Goal: Task Accomplishment & Management: Manage account settings

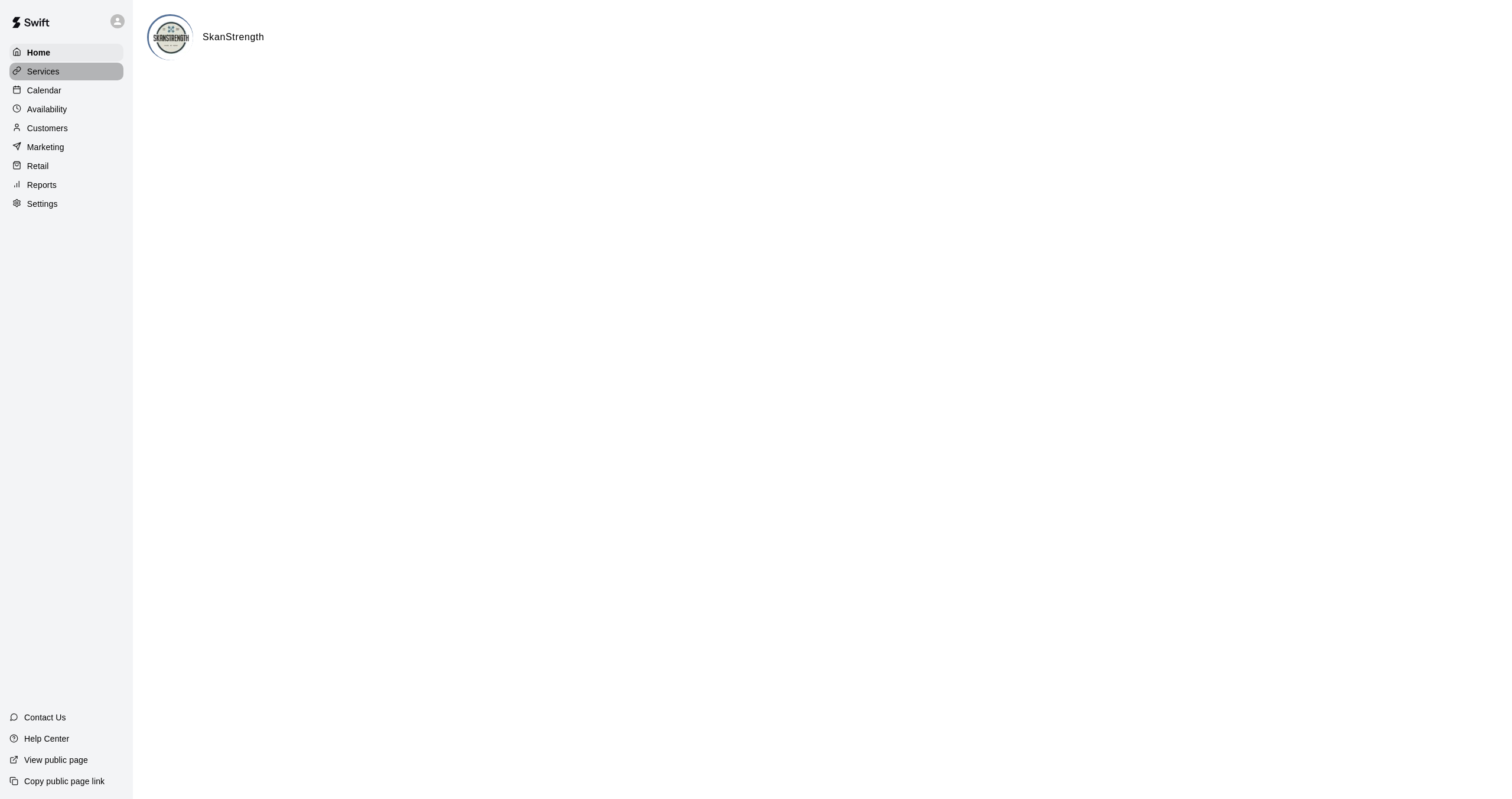
click at [54, 66] on p "Services" at bounding box center [43, 71] width 32 height 12
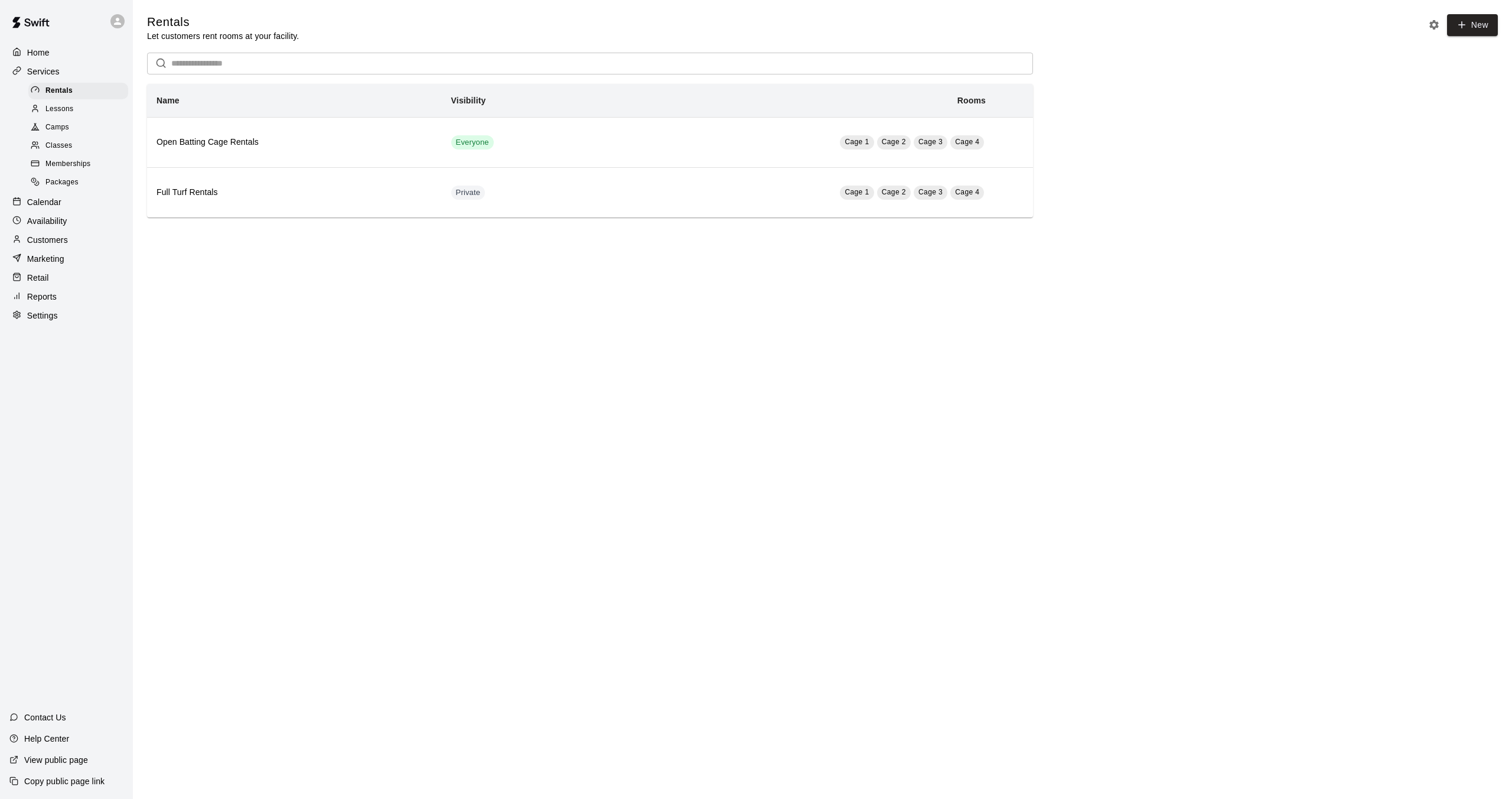
click at [64, 151] on span "Classes" at bounding box center [59, 145] width 26 height 12
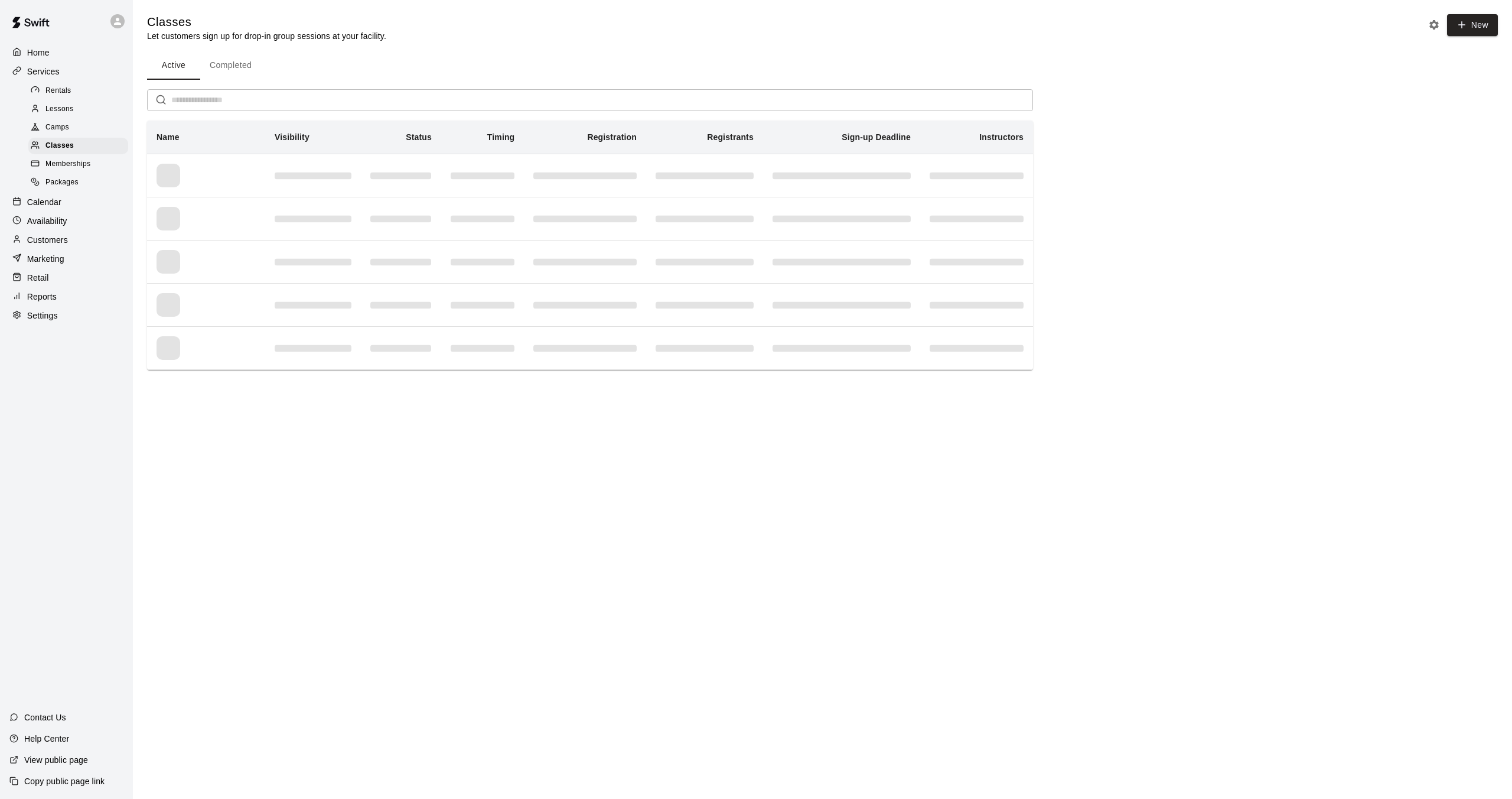
click at [212, 98] on input "text" at bounding box center [601, 100] width 861 height 21
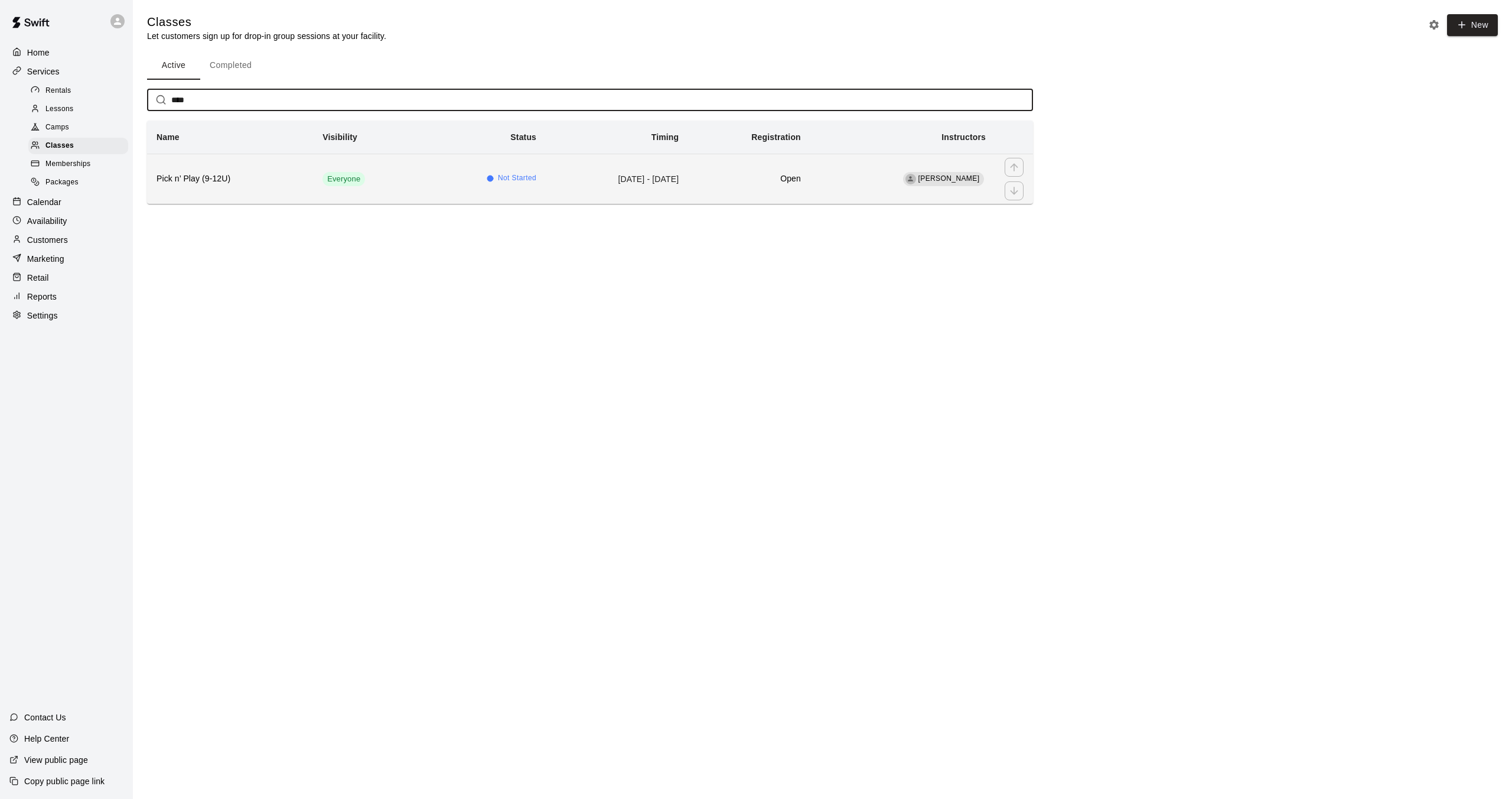
type input "****"
click at [208, 188] on th "Pick n’ Play (9-12U)" at bounding box center [230, 178] width 166 height 50
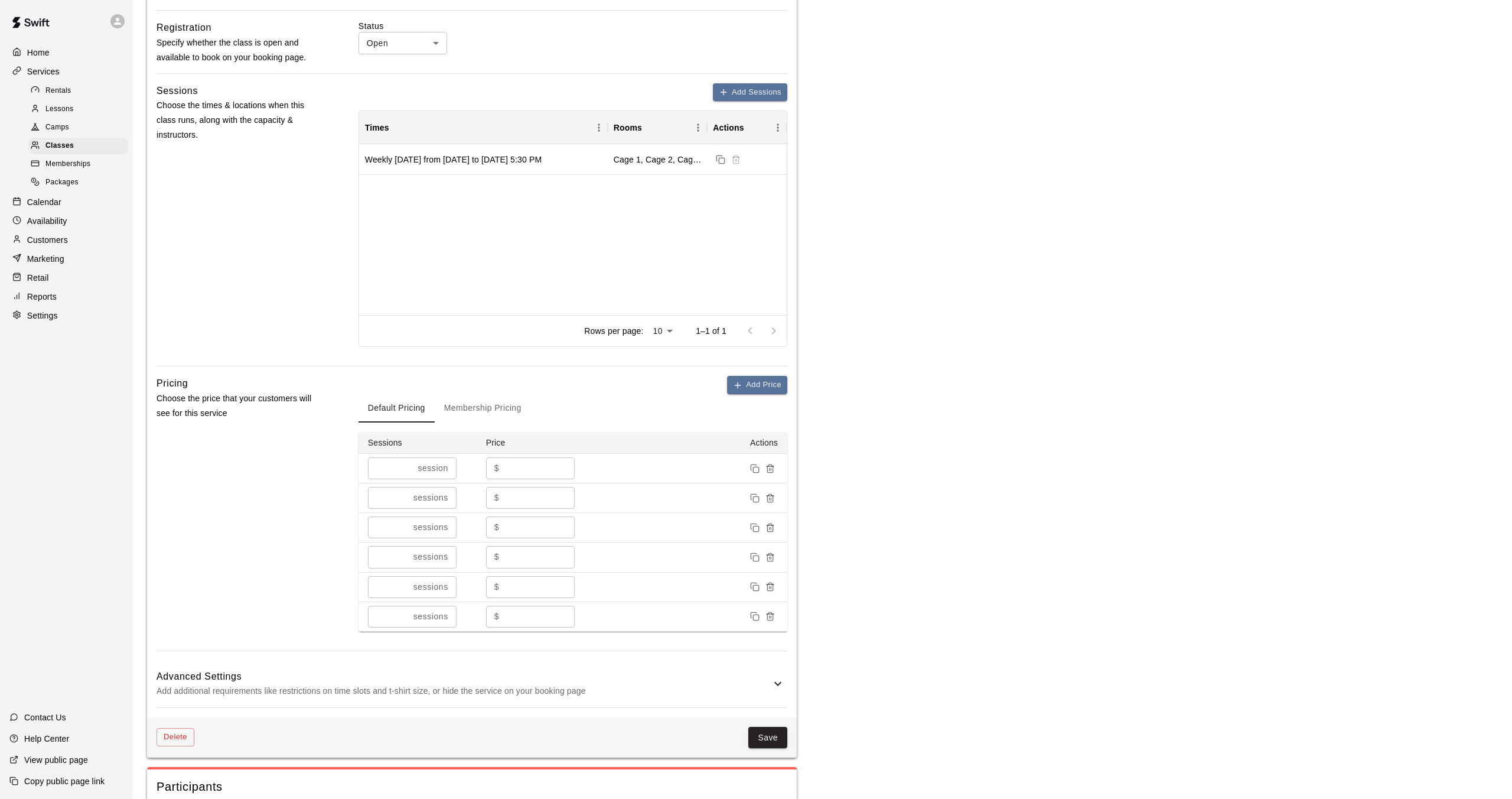
scroll to position [1106, 0]
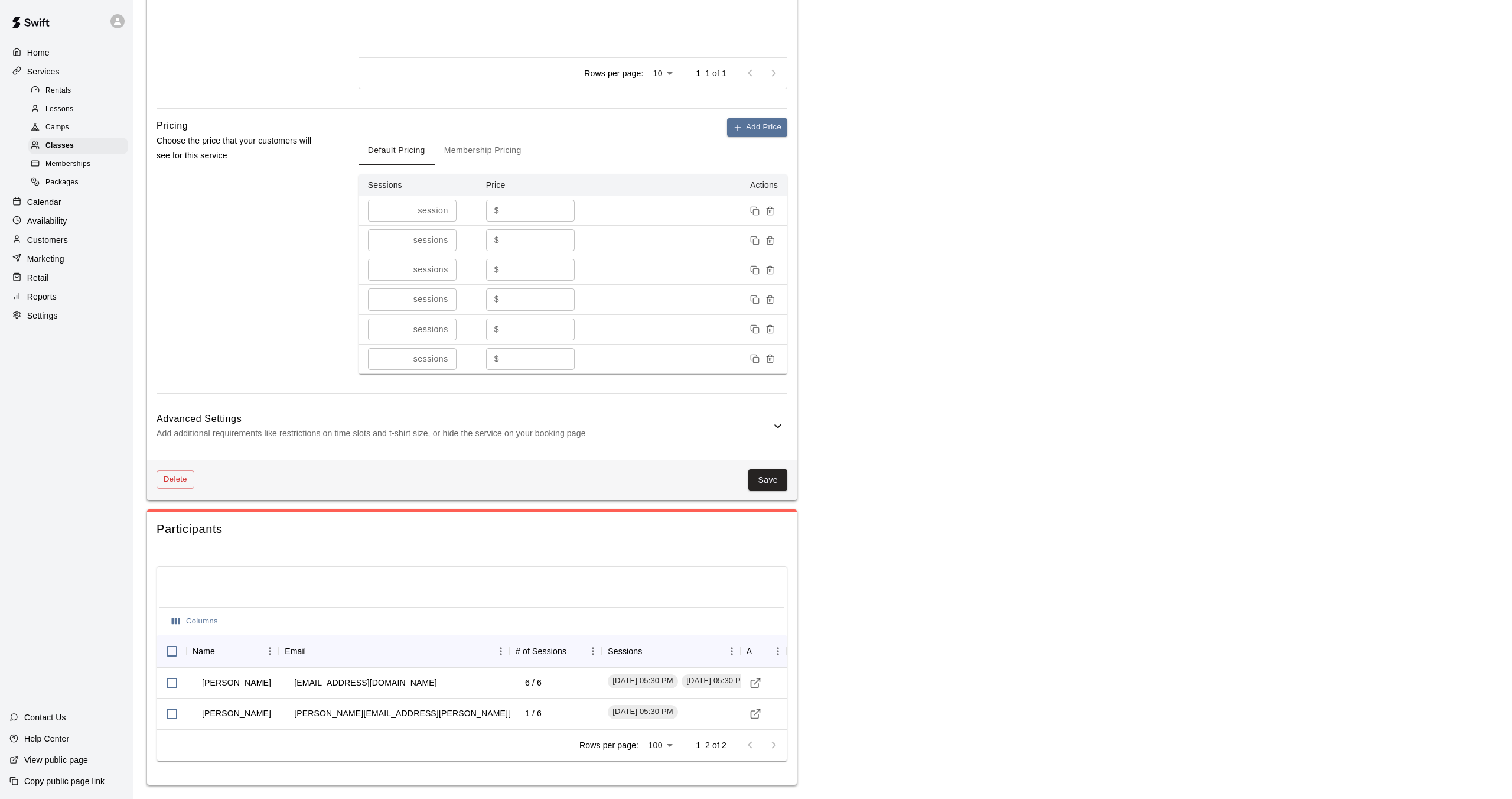
click at [448, 428] on p "Add additional requirements like restrictions on time slots and t-shirt size, o…" at bounding box center [463, 434] width 614 height 15
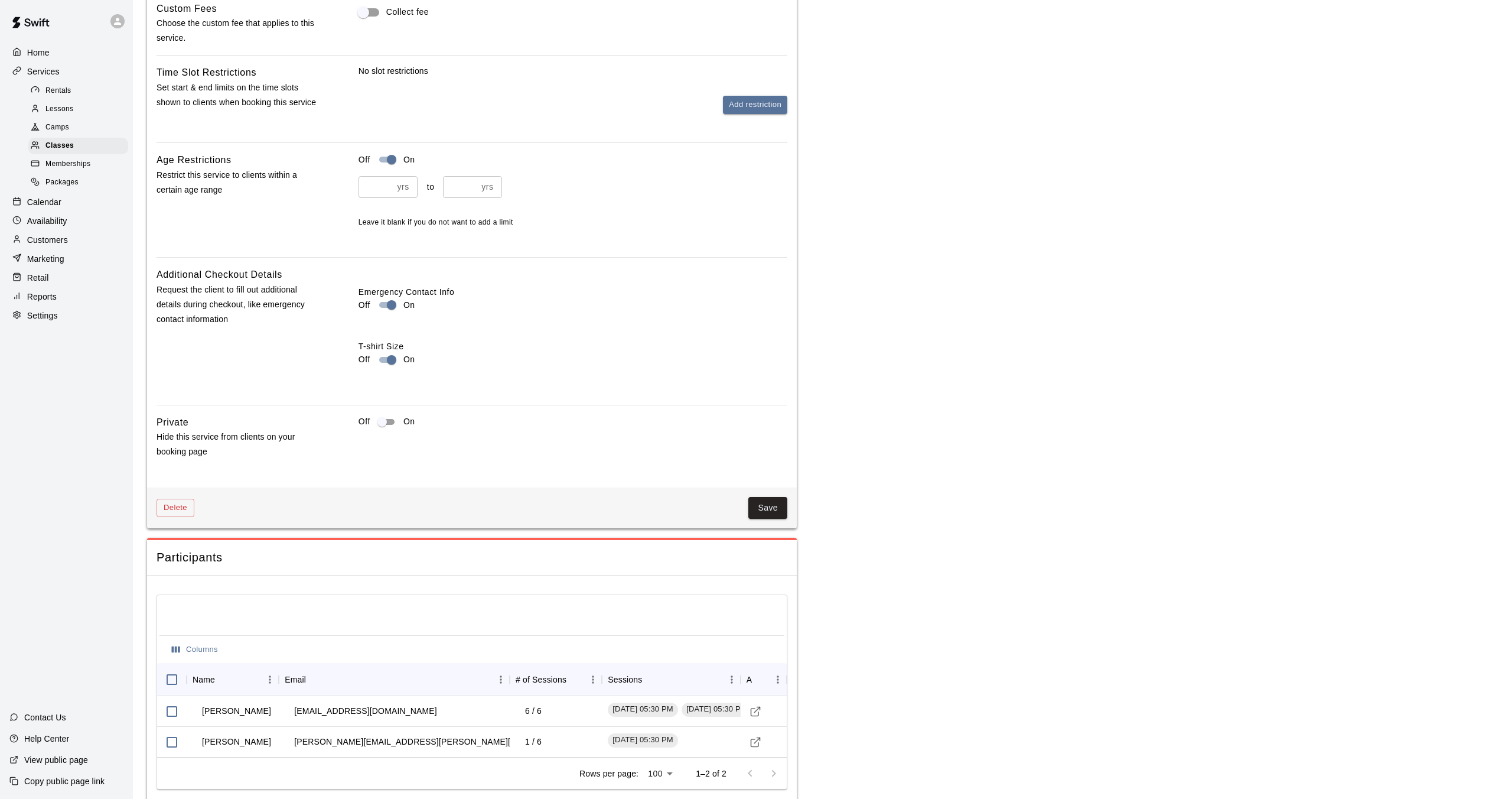
scroll to position [1667, 0]
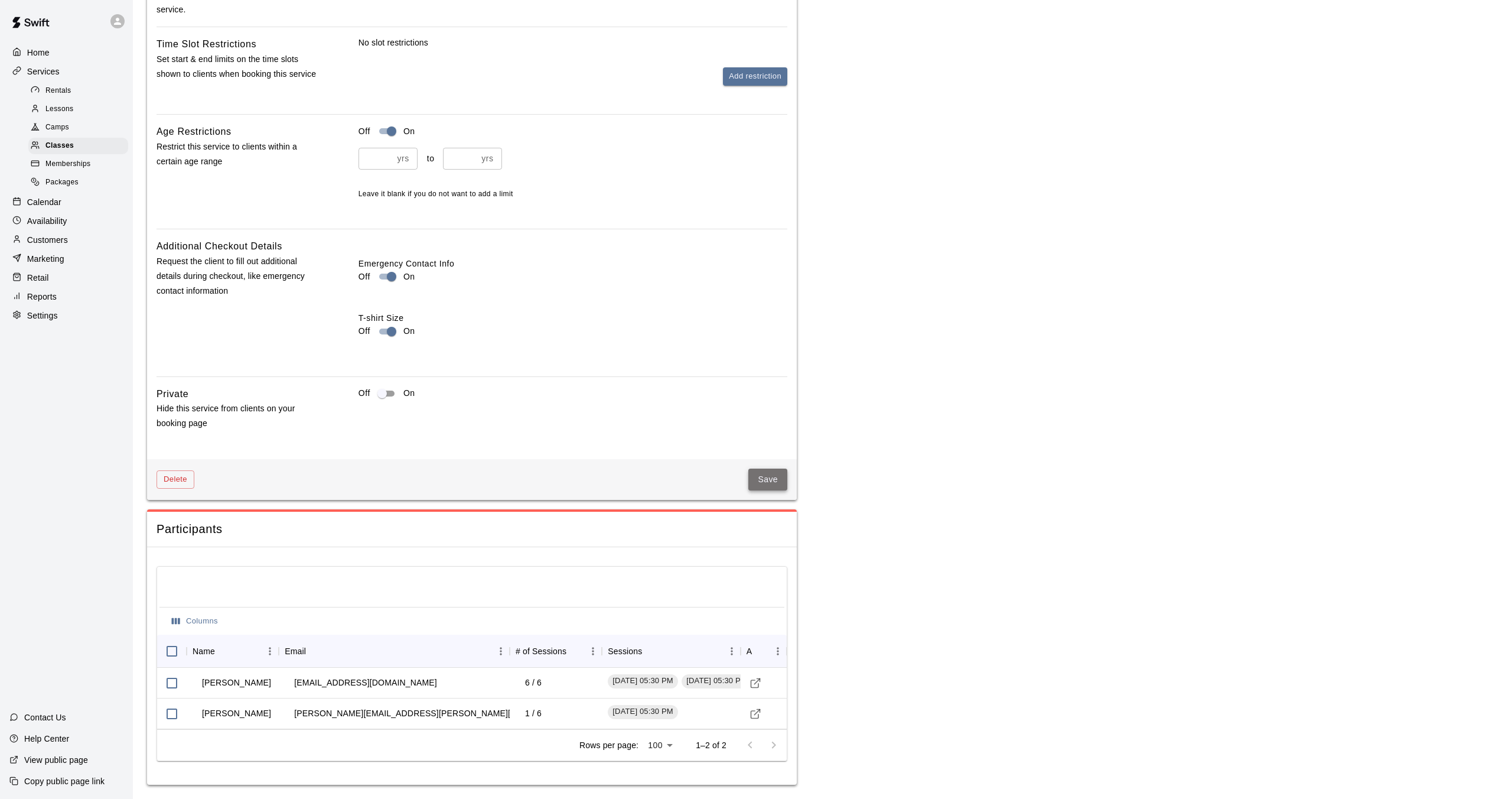
drag, startPoint x: 775, startPoint y: 483, endPoint x: 769, endPoint y: 491, distance: 10.0
click at [775, 483] on button "Save" at bounding box center [767, 479] width 39 height 21
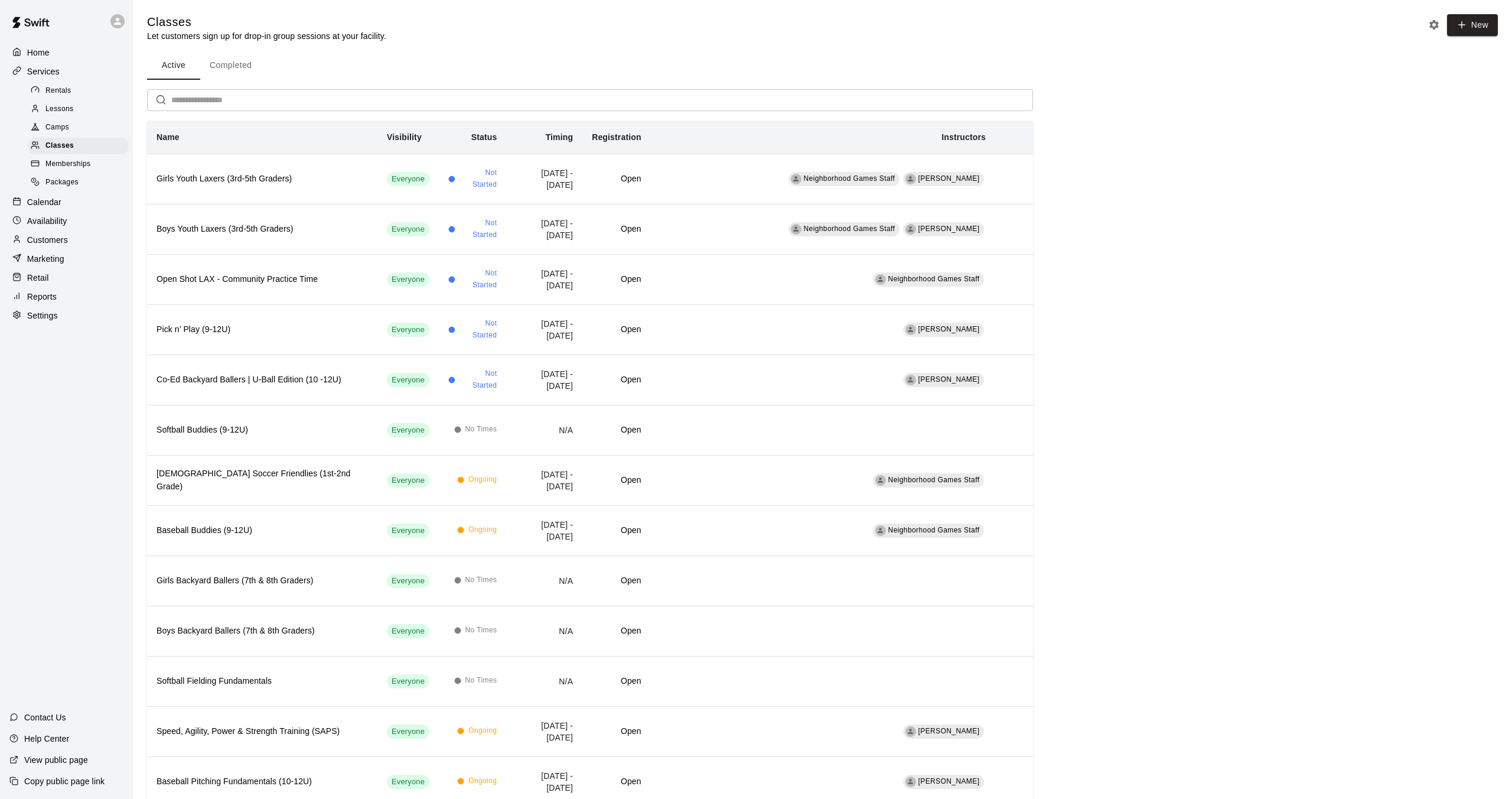
click at [57, 204] on p "Calendar" at bounding box center [44, 202] width 34 height 12
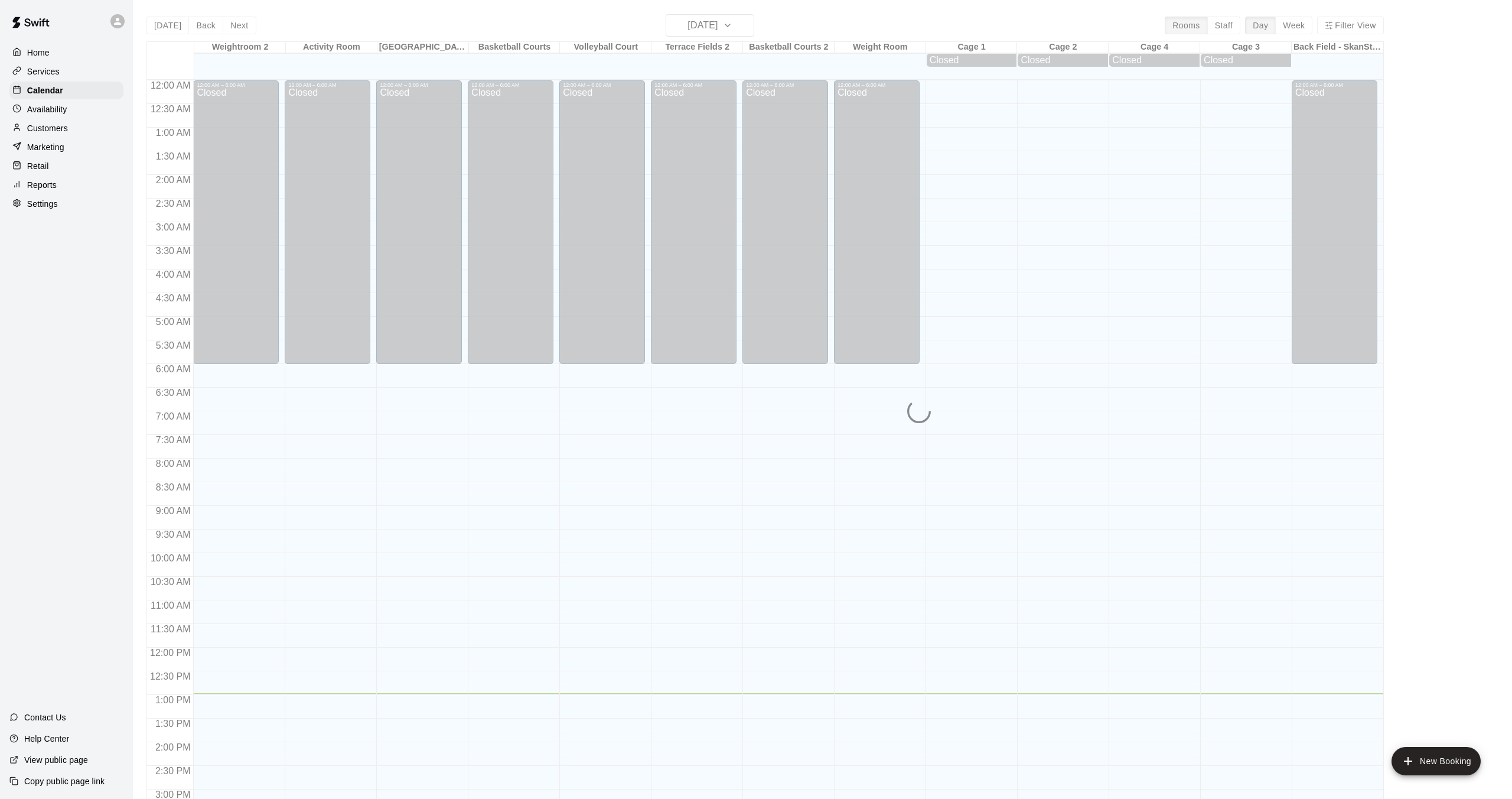
scroll to position [366, 0]
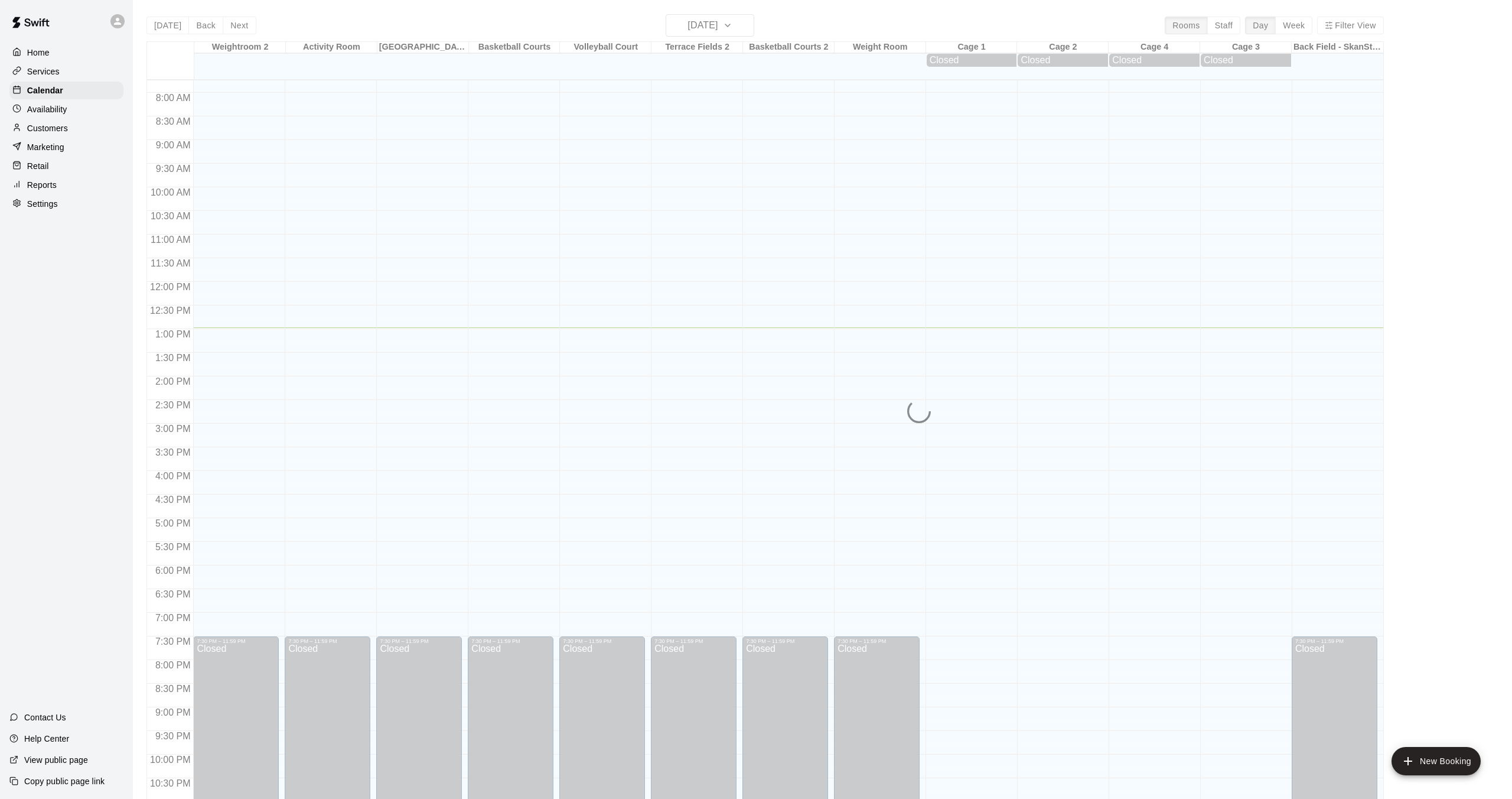
click at [54, 126] on p "Customers" at bounding box center [47, 128] width 40 height 12
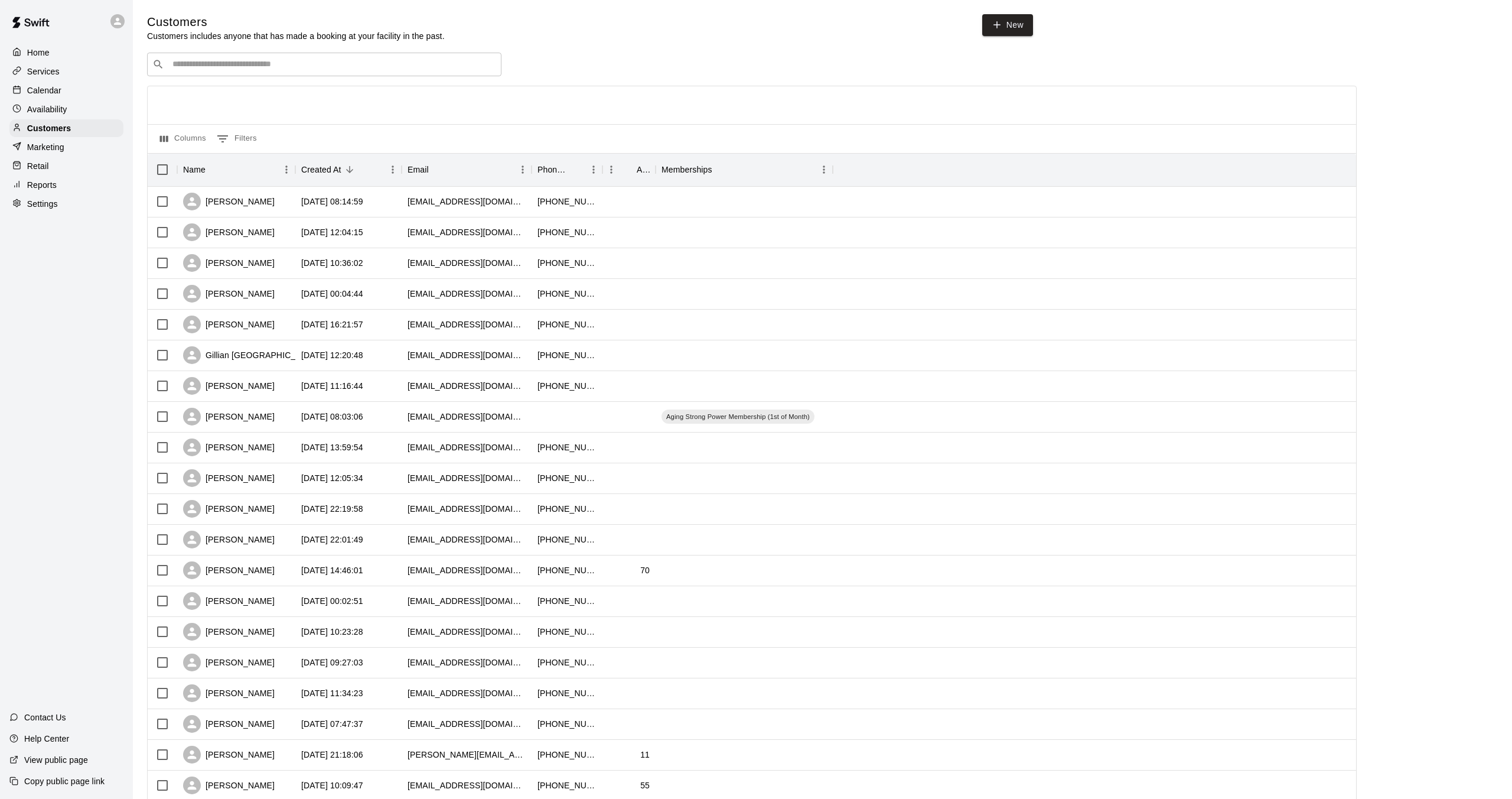
click at [395, 69] on input "Search customers by name or email" at bounding box center [333, 64] width 327 height 12
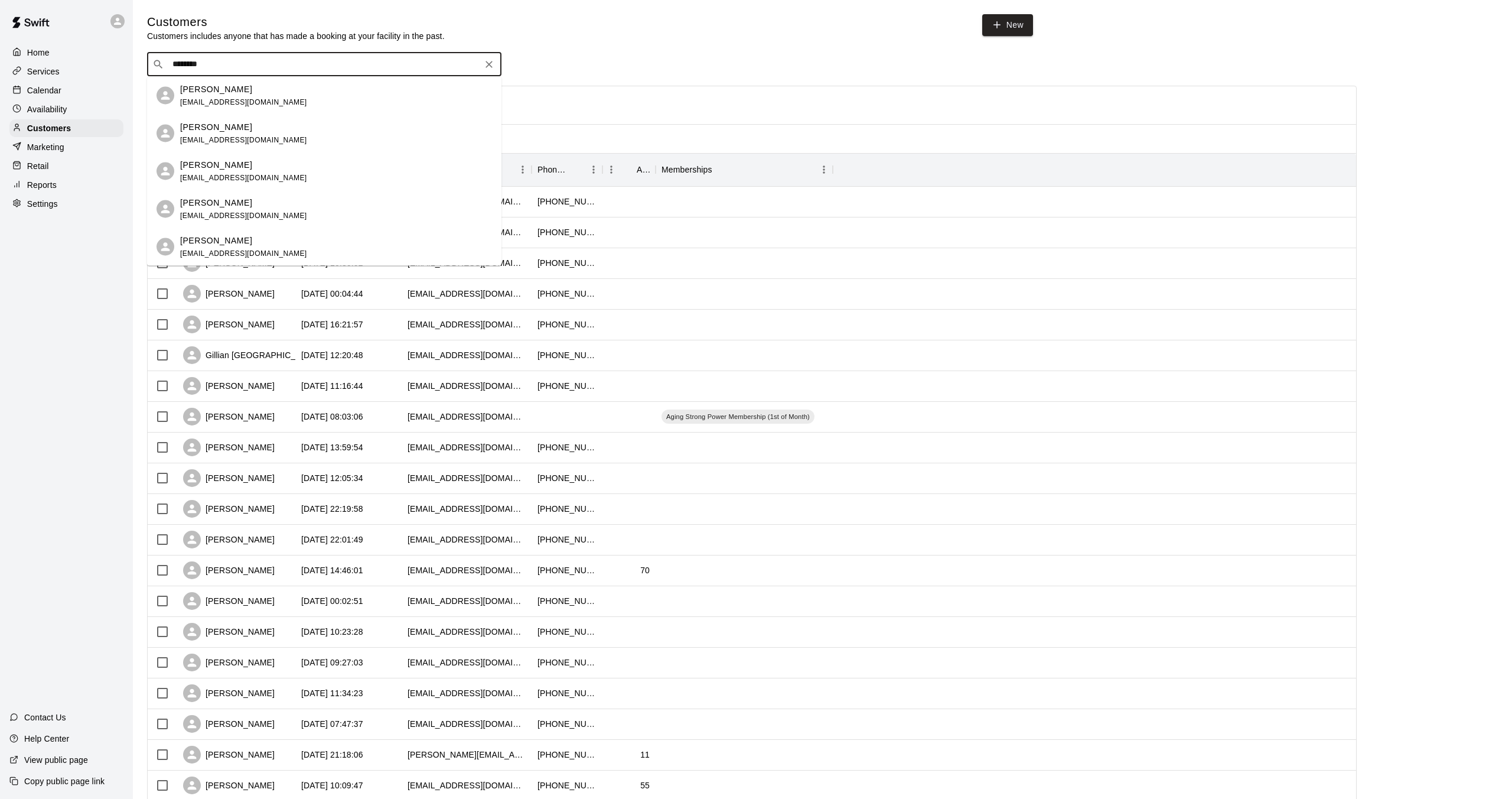
click at [254, 64] on input "********" at bounding box center [324, 64] width 310 height 12
type input "****"
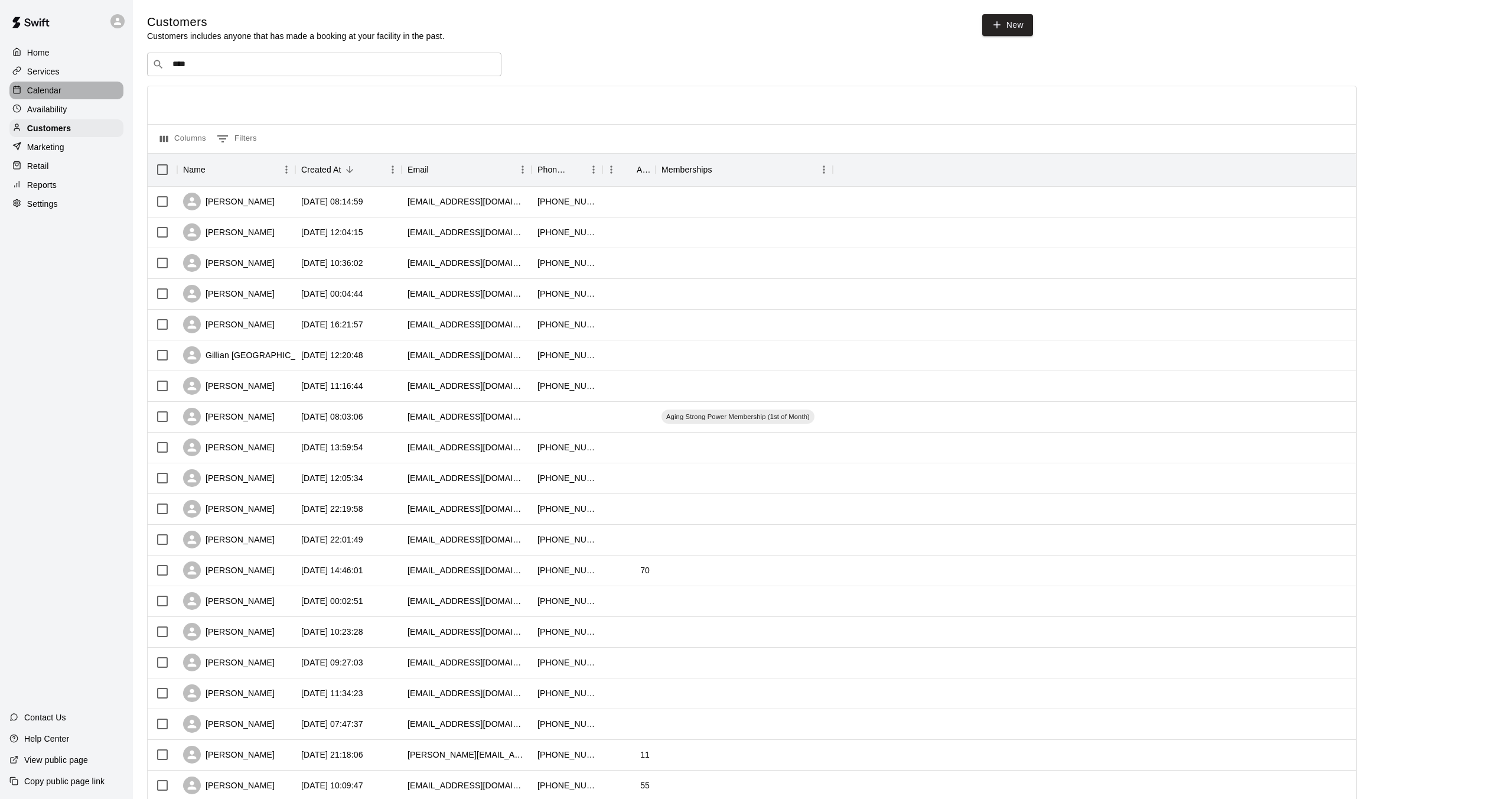
drag, startPoint x: 53, startPoint y: 84, endPoint x: 67, endPoint y: 84, distance: 14.0
click at [53, 84] on p "Calendar" at bounding box center [44, 90] width 34 height 12
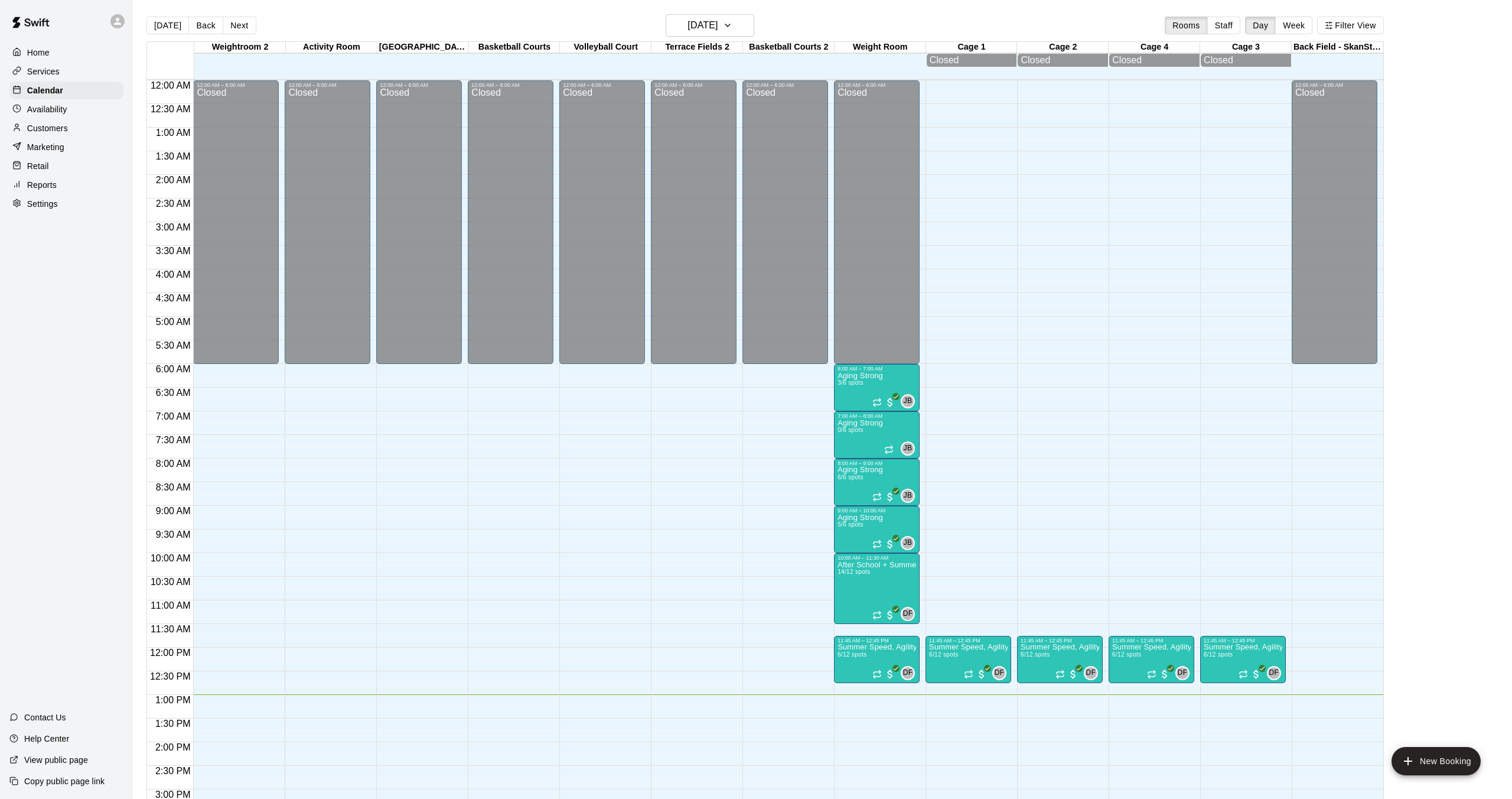
scroll to position [366, 0]
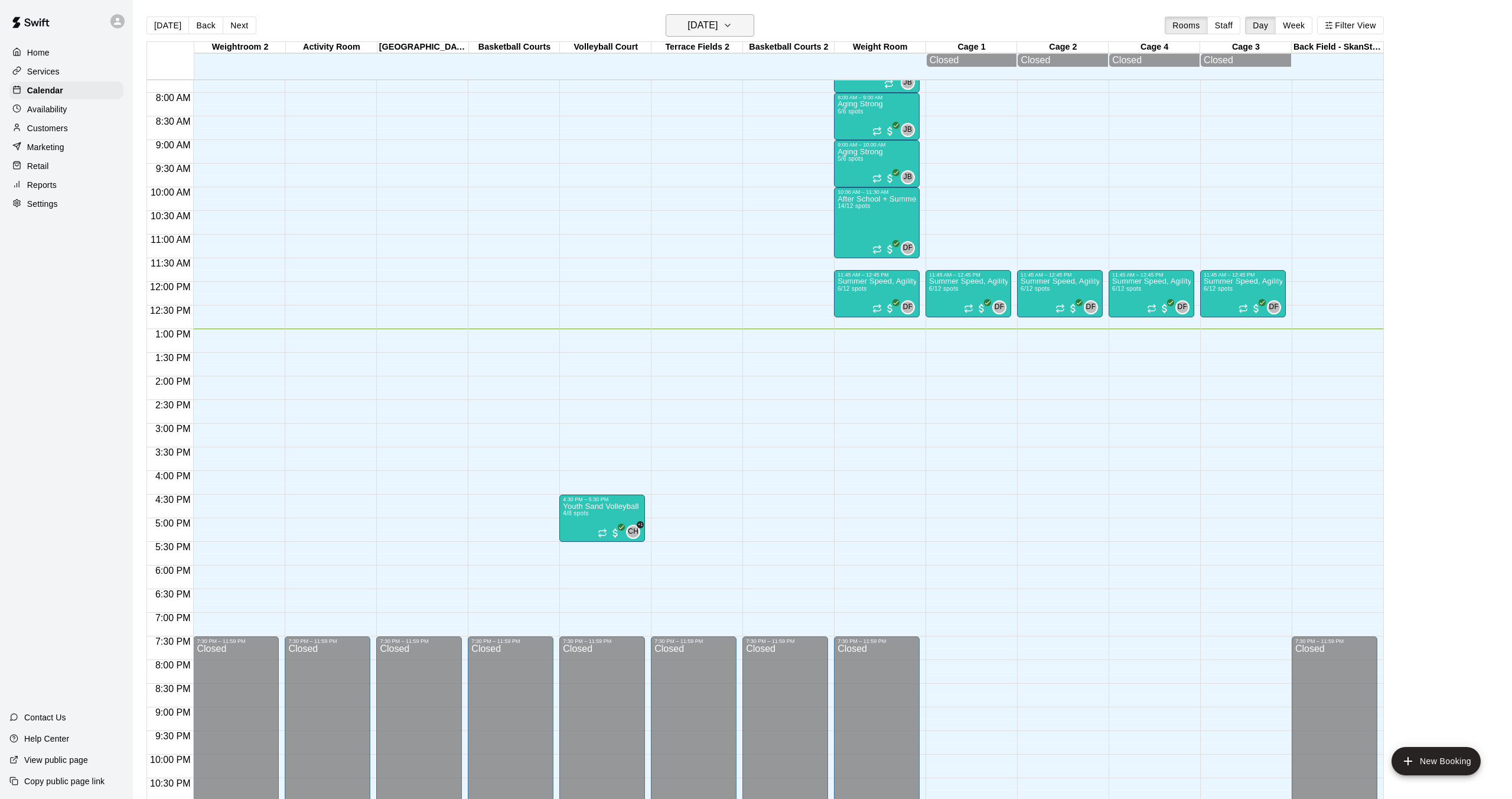
click at [718, 24] on h6 "[DATE]" at bounding box center [702, 26] width 30 height 17
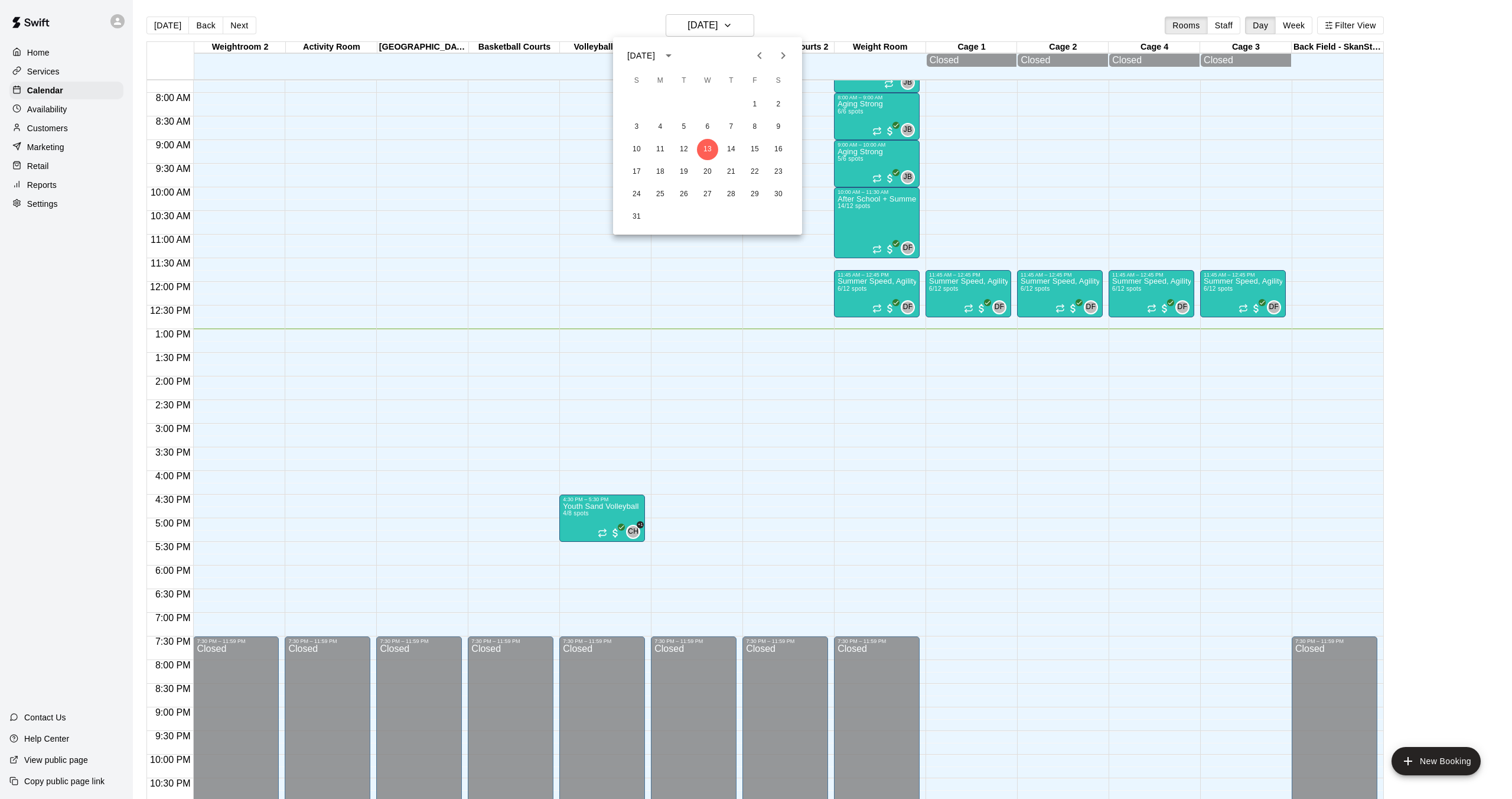
click at [795, 50] on div "[DATE]" at bounding box center [707, 55] width 189 height 17
click at [789, 53] on icon "Next month" at bounding box center [783, 55] width 14 height 14
click at [754, 146] on button "19" at bounding box center [755, 150] width 21 height 21
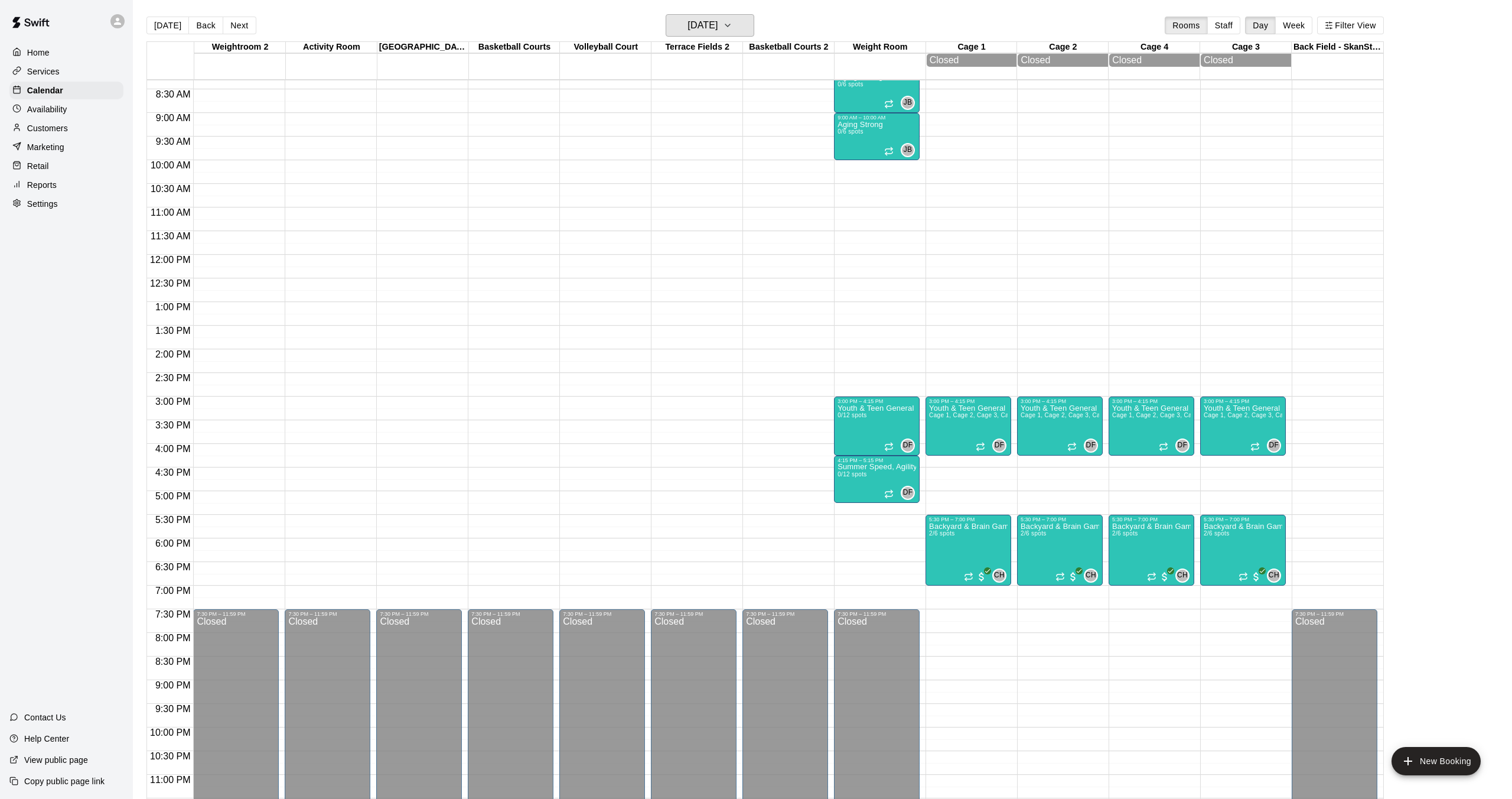
scroll to position [403, 0]
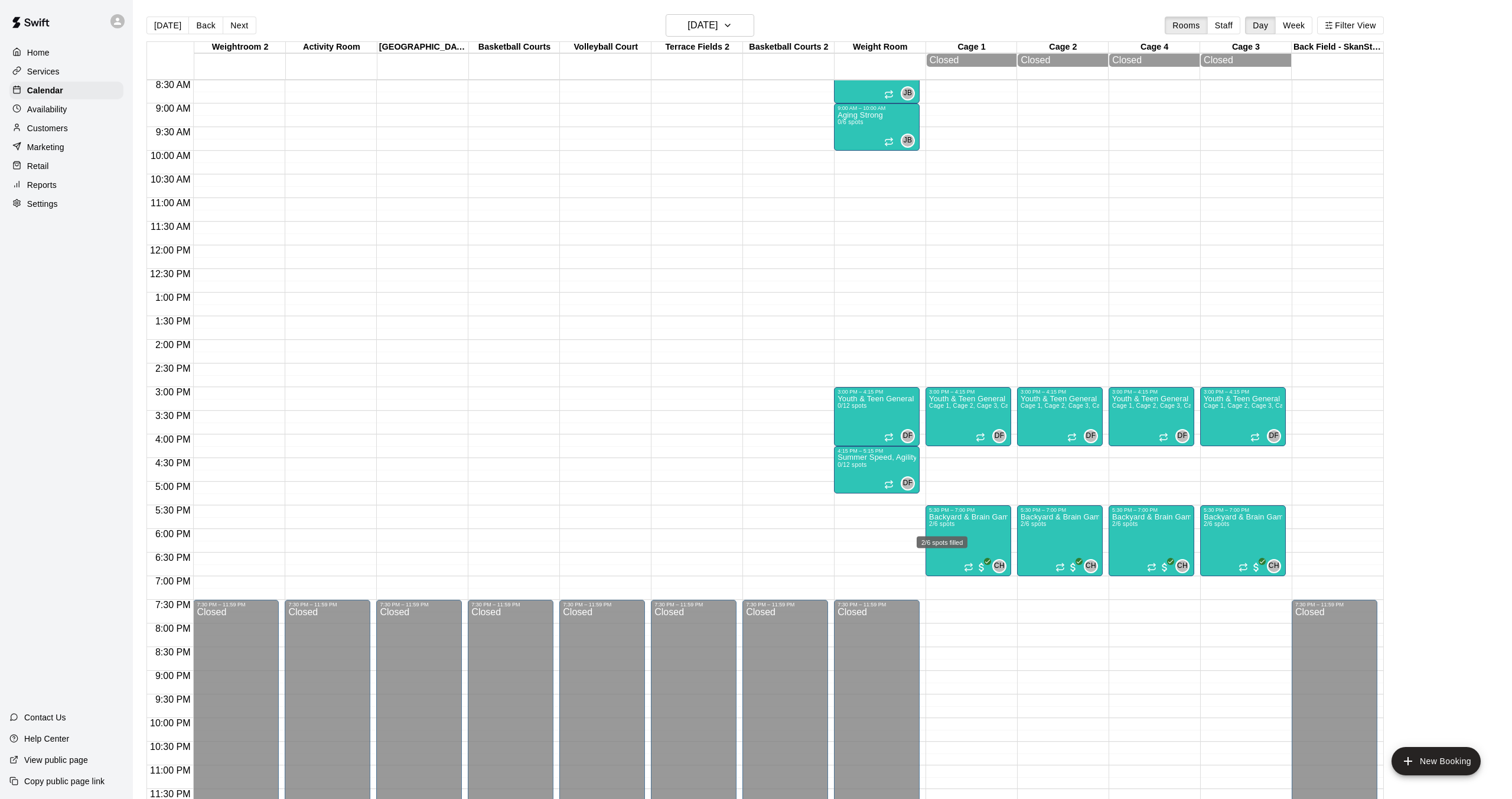
click at [966, 530] on div "2/6 spots filled" at bounding box center [941, 539] width 53 height 21
click at [931, 572] on img "edit" at bounding box center [927, 568] width 13 height 13
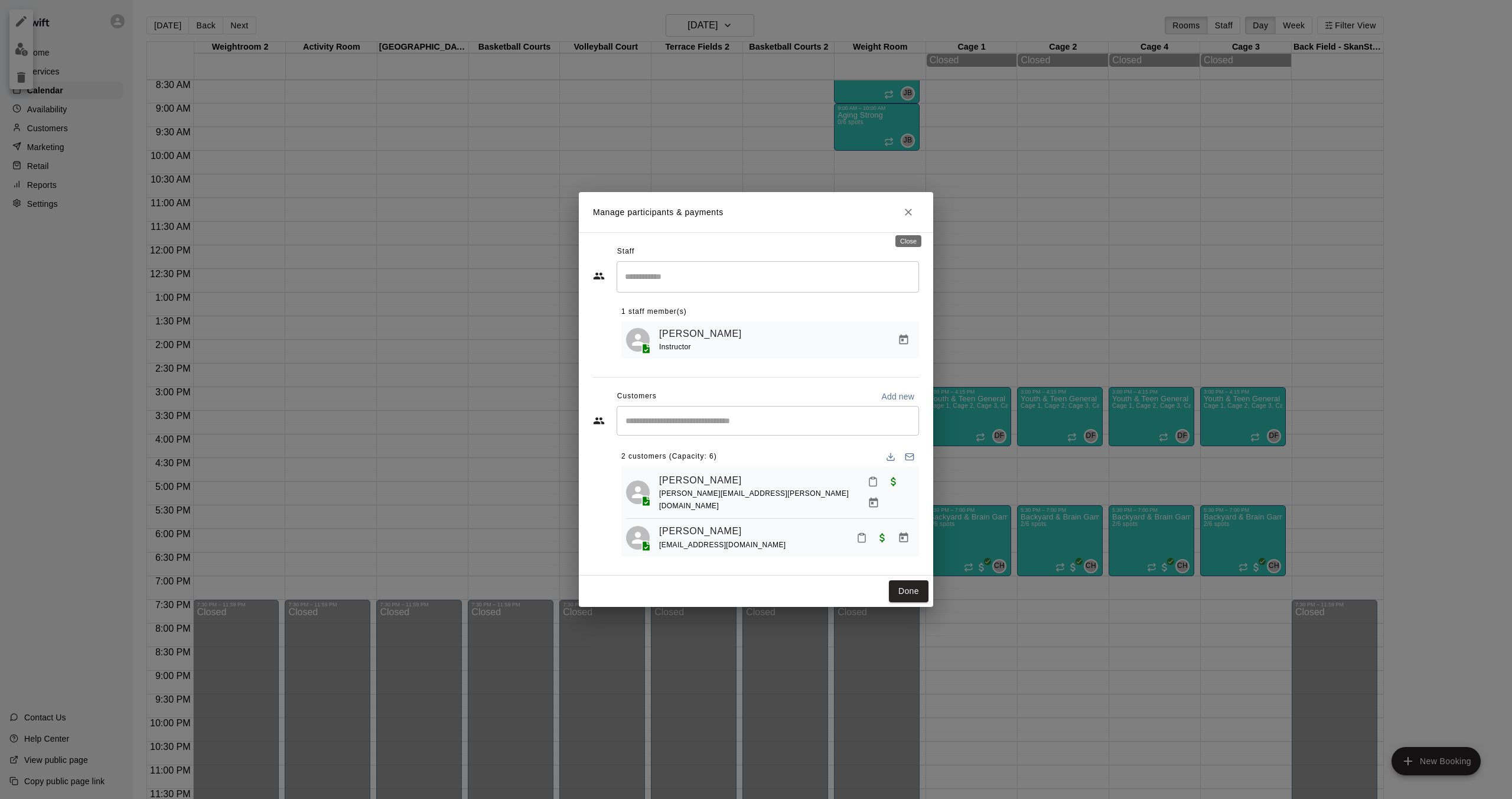
click at [909, 216] on icon "Close" at bounding box center [908, 212] width 7 height 7
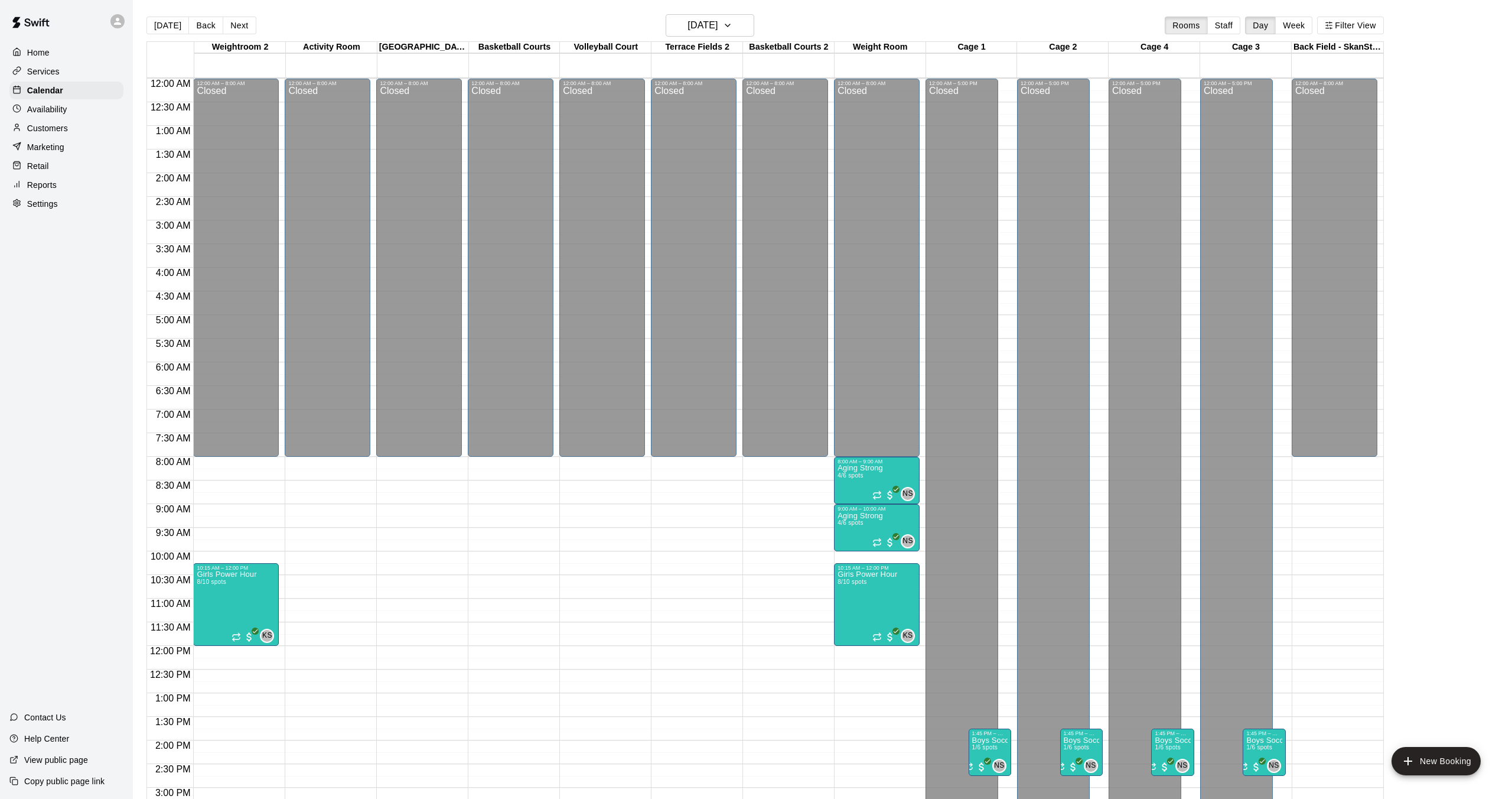
scroll to position [402, 0]
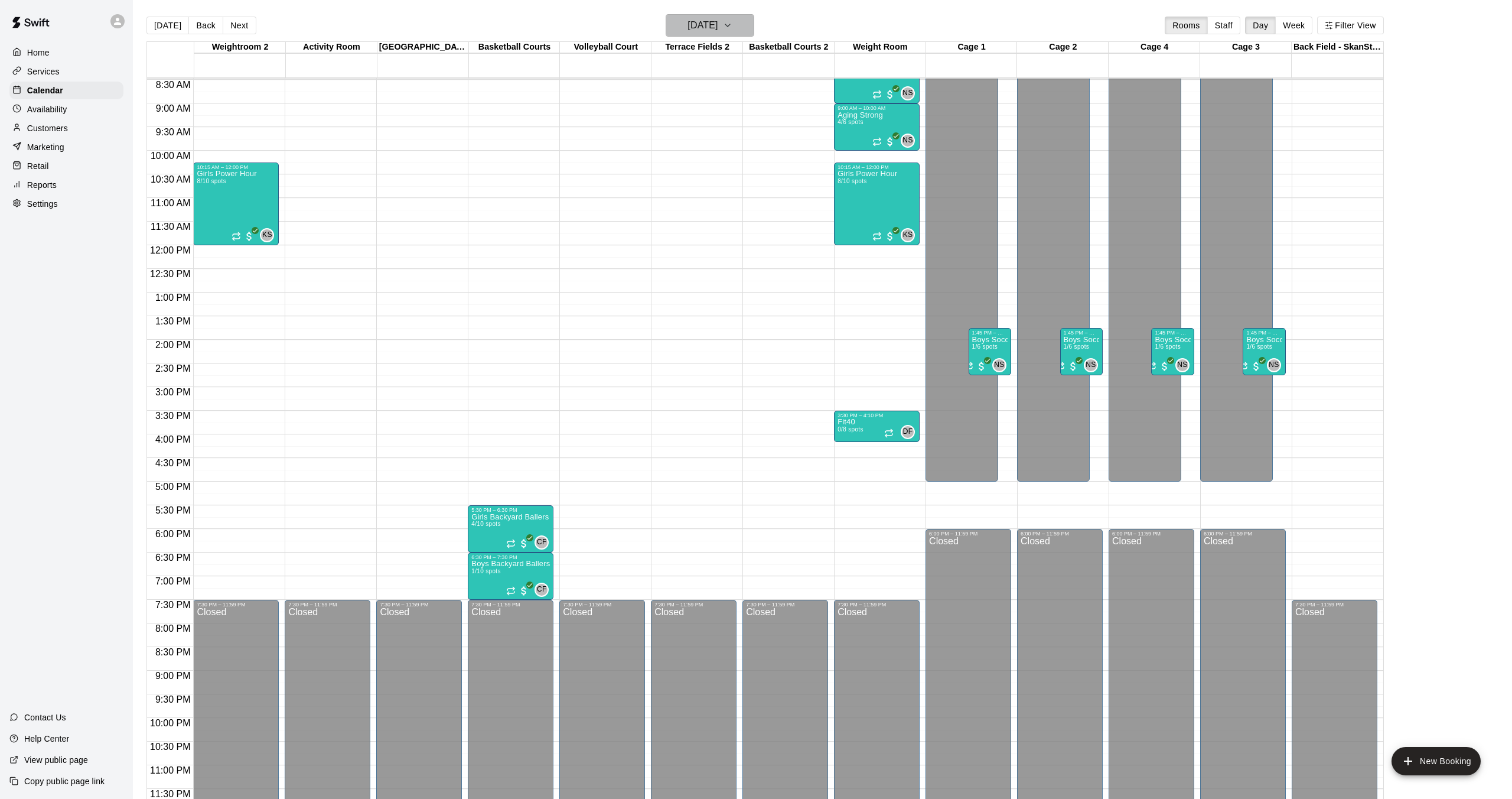
click at [687, 28] on h6 "Tuesday Aug 12" at bounding box center [702, 26] width 30 height 17
drag, startPoint x: 709, startPoint y: 150, endPoint x: 693, endPoint y: 148, distance: 16.1
click at [708, 150] on button "13" at bounding box center [708, 150] width 21 height 21
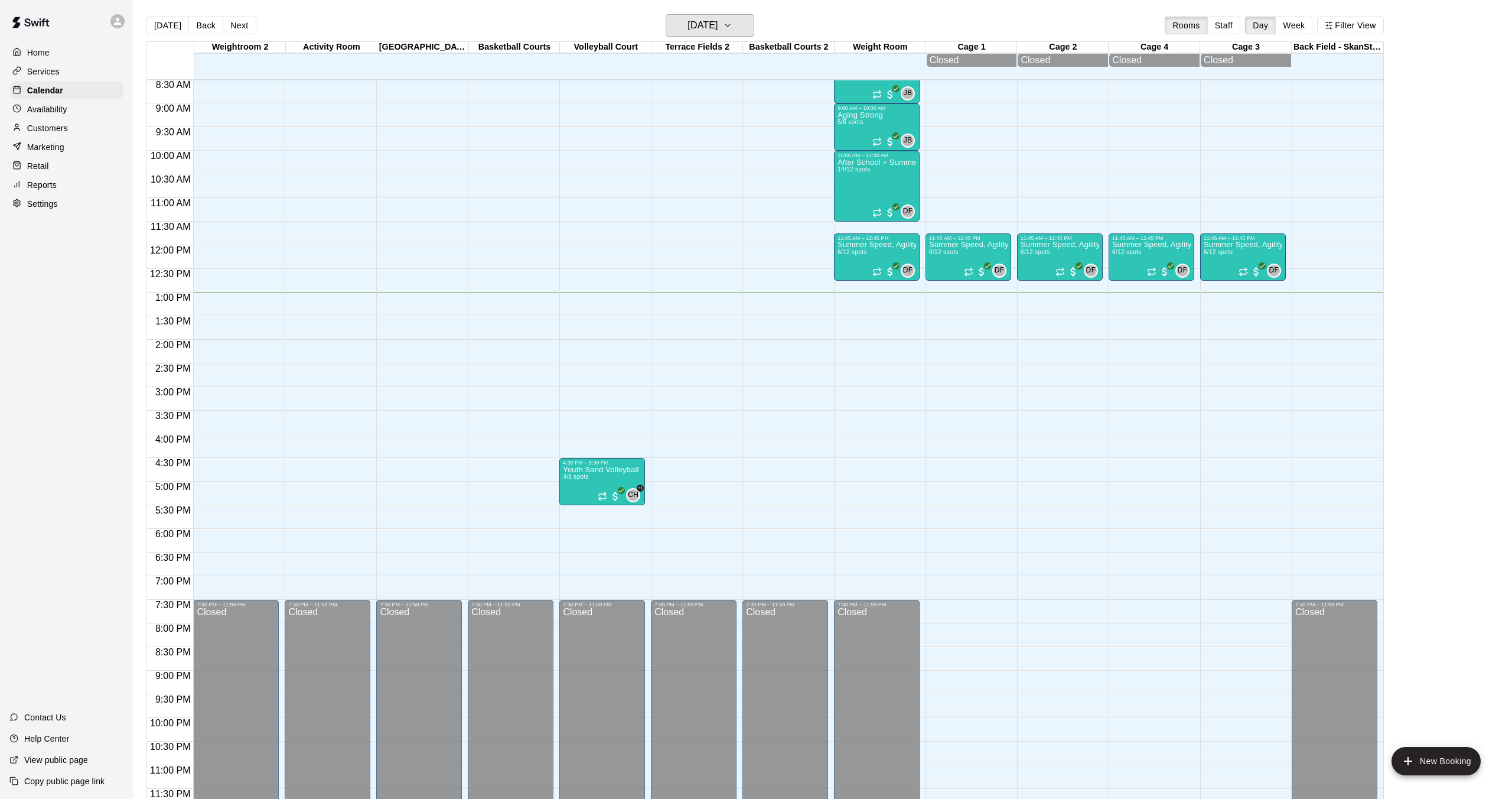
scroll to position [19, 0]
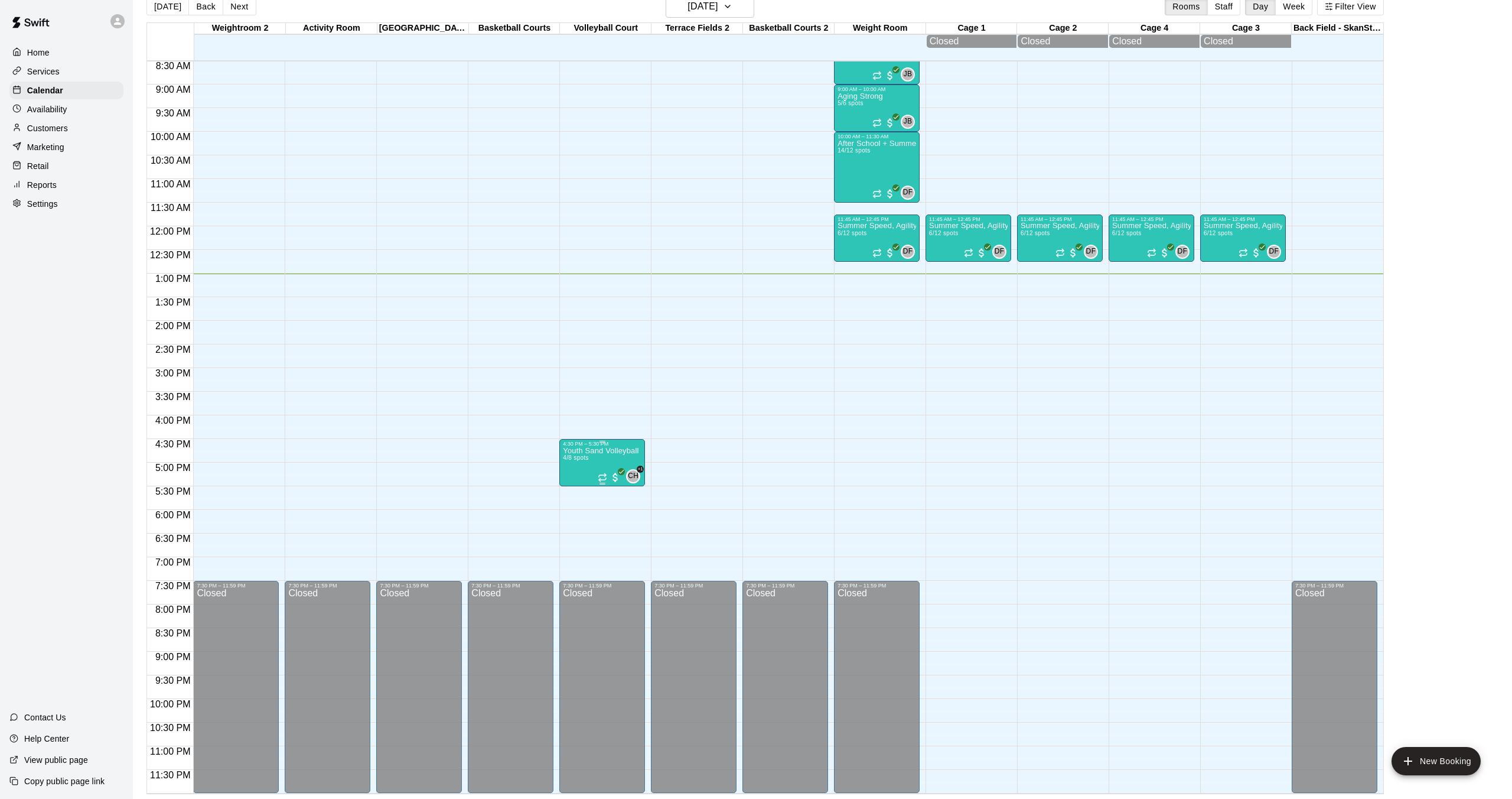
click at [576, 483] on img "edit" at bounding box center [576, 487] width 13 height 13
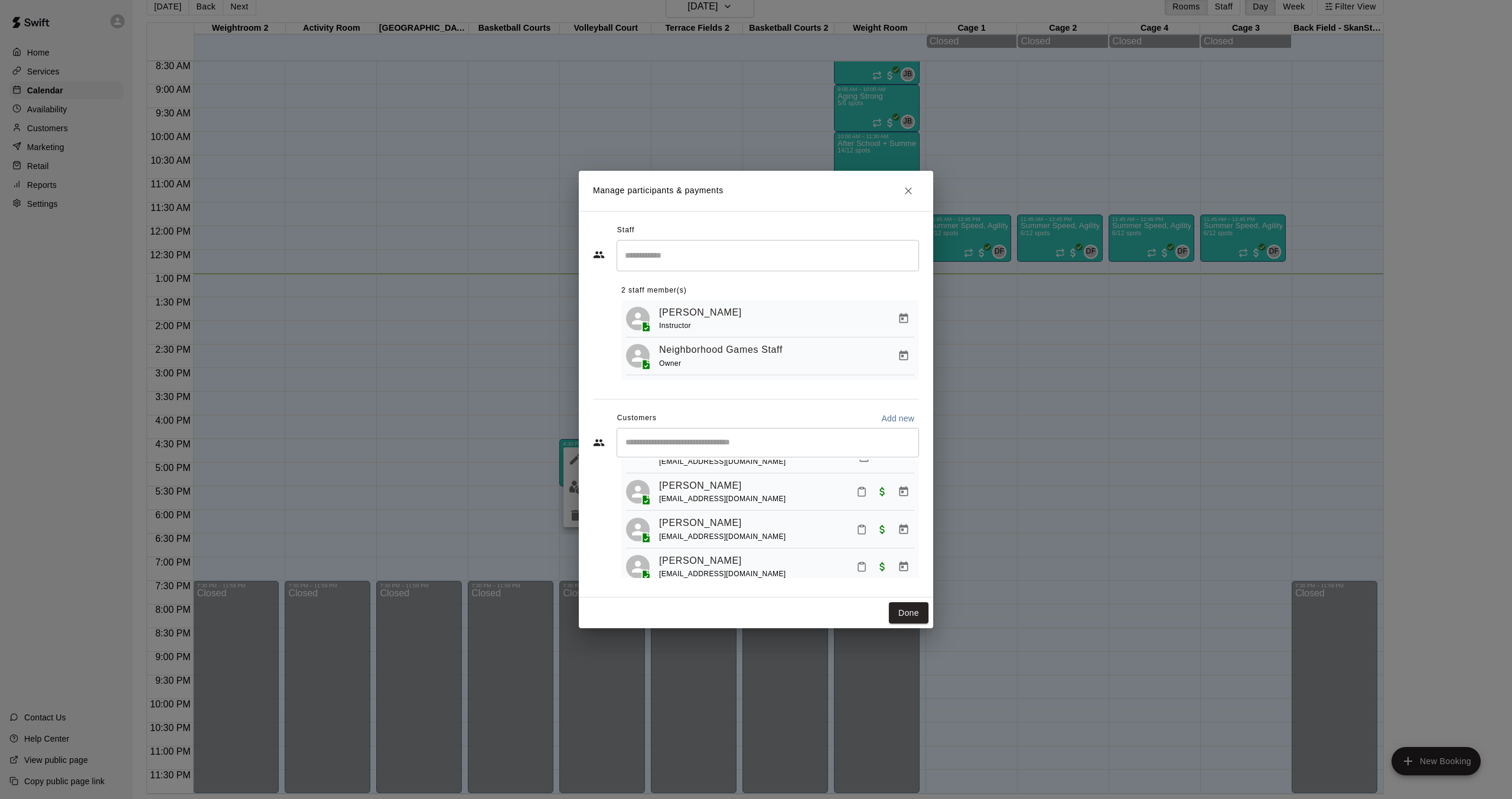
scroll to position [0, 0]
click at [887, 483] on icon "Download list" at bounding box center [890, 481] width 7 height 2
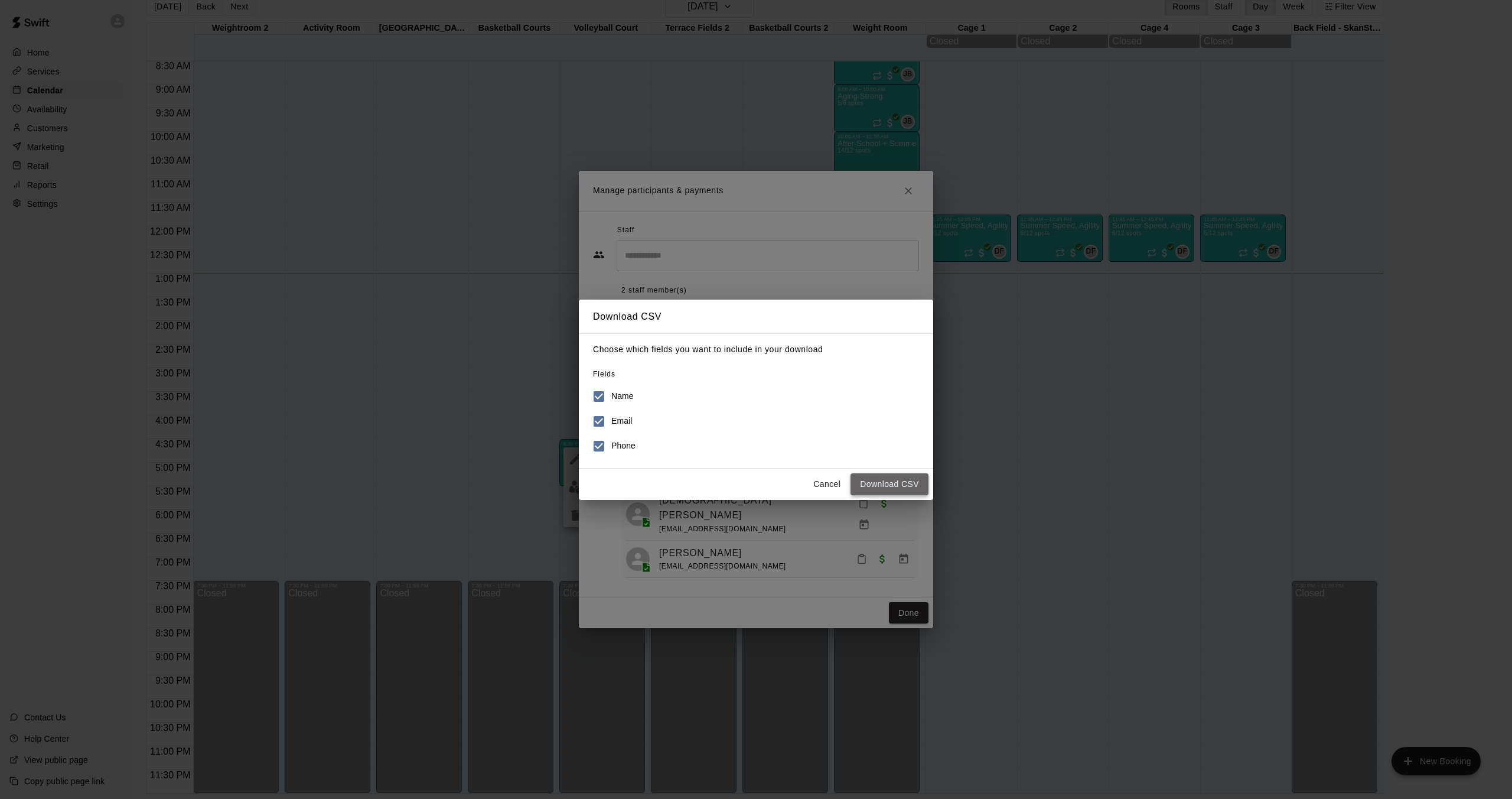
click at [882, 483] on button "Download CSV" at bounding box center [889, 484] width 78 height 21
